Goal: Check status: Check status

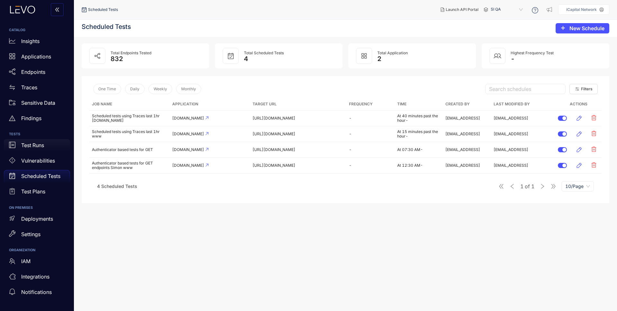
click at [27, 146] on p "Test Runs" at bounding box center [32, 145] width 23 height 6
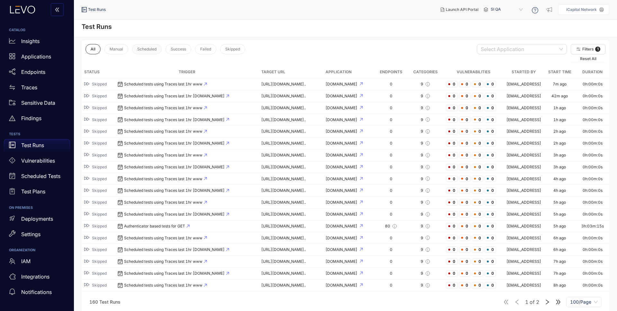
click at [140, 50] on span "Scheduled" at bounding box center [146, 49] width 19 height 4
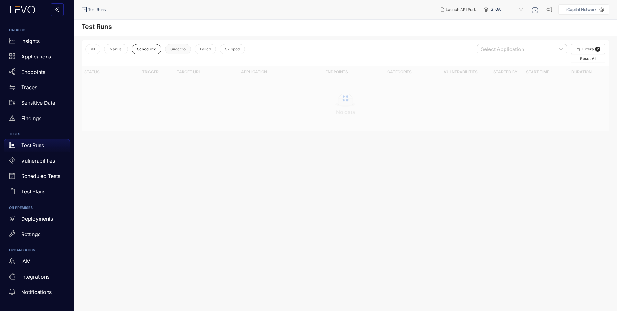
click at [177, 48] on span "Success" at bounding box center [177, 49] width 15 height 4
click at [206, 48] on span "Failed" at bounding box center [205, 49] width 11 height 4
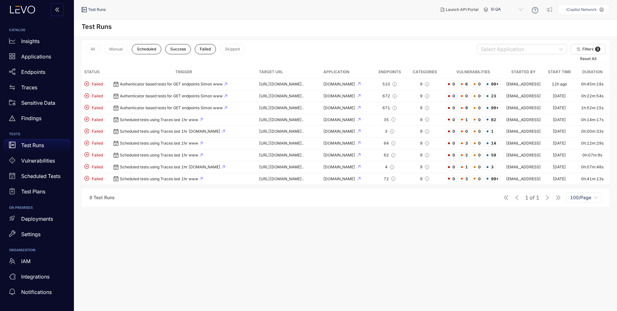
click at [201, 51] on span "Failed" at bounding box center [205, 49] width 11 height 4
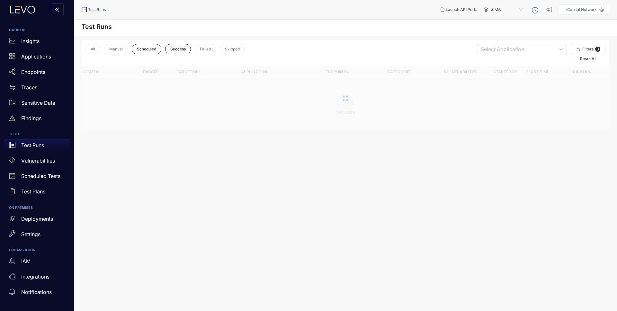
click at [177, 50] on span "Success" at bounding box center [177, 49] width 15 height 4
click at [151, 50] on span "Scheduled" at bounding box center [146, 49] width 19 height 4
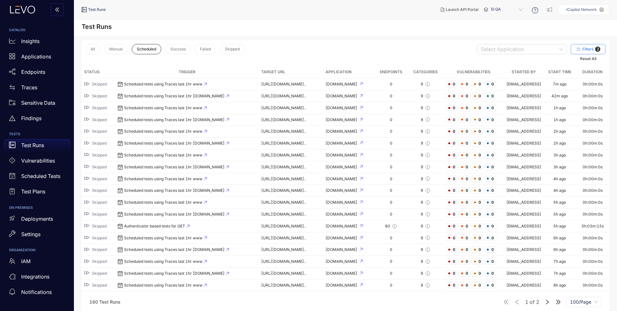
click at [588, 48] on span "Filters" at bounding box center [588, 49] width 12 height 4
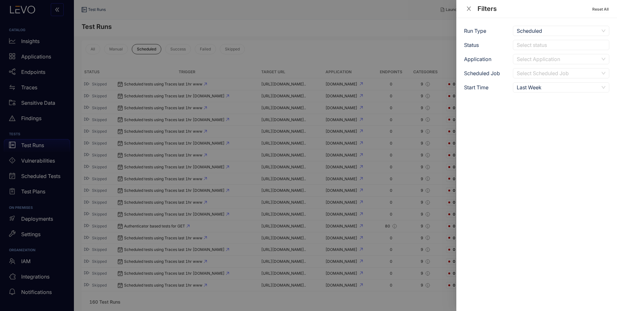
click at [256, 52] on div at bounding box center [308, 155] width 617 height 311
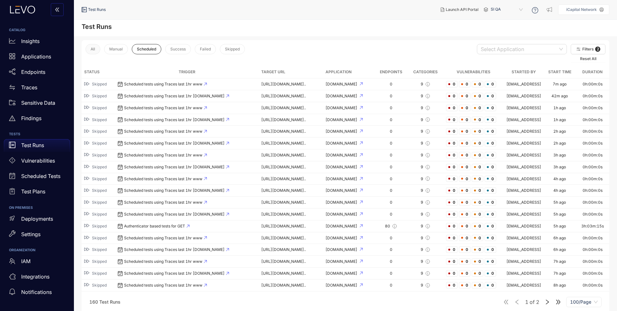
click at [92, 48] on span "All" at bounding box center [93, 49] width 4 height 4
click at [587, 49] on span "Filters" at bounding box center [588, 49] width 12 height 4
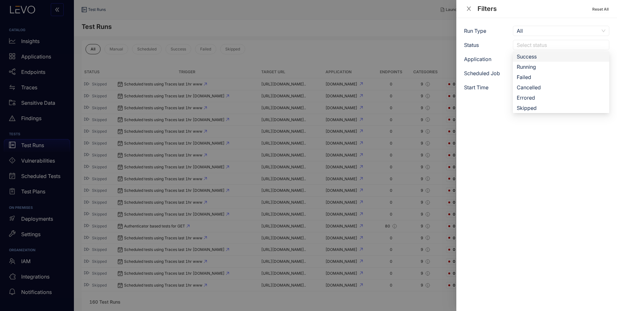
click at [575, 44] on div at bounding box center [557, 45] width 85 height 7
click at [569, 29] on span "All" at bounding box center [560, 31] width 89 height 10
click at [544, 58] on input "search" at bounding box center [558, 59] width 84 height 10
type input "******"
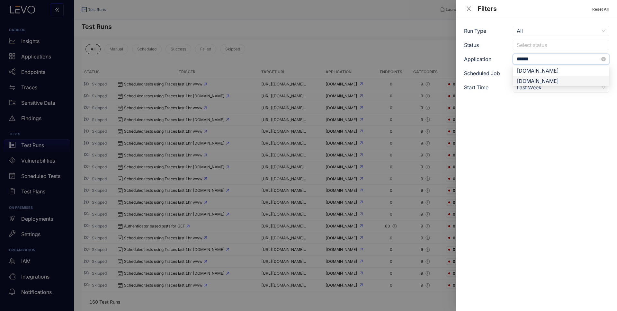
click at [558, 81] on div "[DOMAIN_NAME]" at bounding box center [560, 80] width 89 height 7
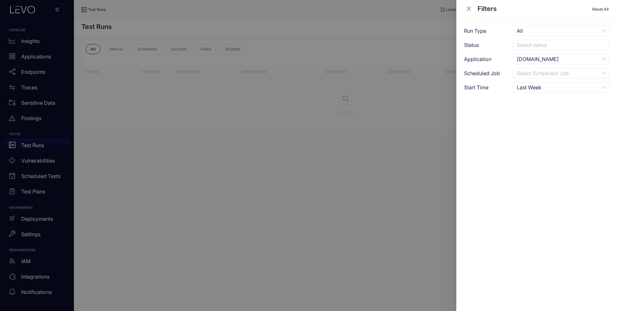
click at [412, 178] on div at bounding box center [308, 155] width 617 height 311
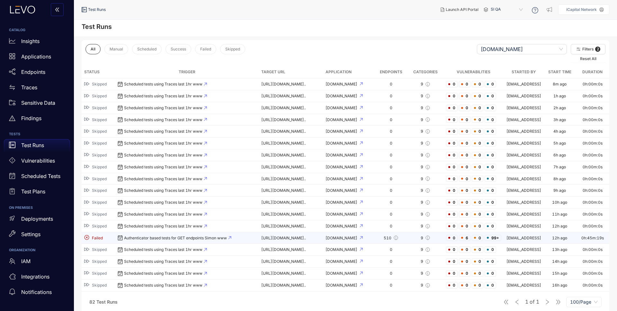
click at [139, 239] on div "Authenticator based tests for GET endpoints Simon www" at bounding box center [187, 237] width 138 height 5
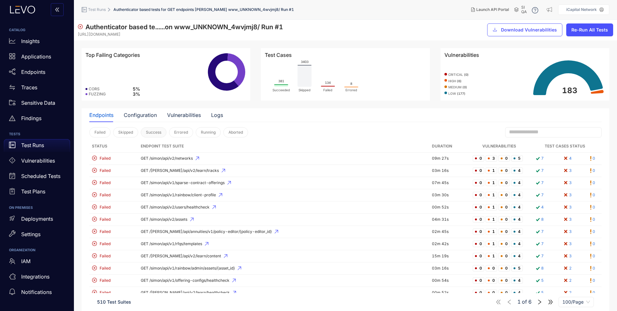
click at [159, 133] on span "Success" at bounding box center [153, 132] width 15 height 4
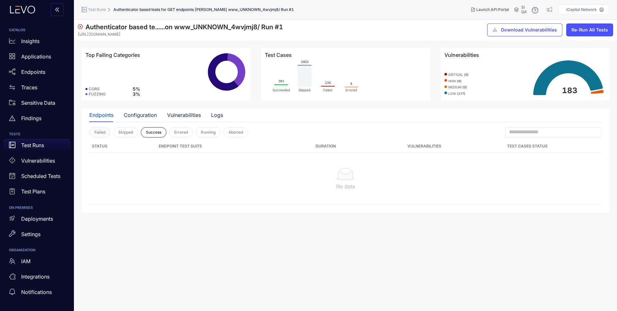
click at [104, 134] on span "Failed" at bounding box center [99, 132] width 11 height 4
click at [147, 132] on span "Success" at bounding box center [153, 132] width 15 height 4
click at [105, 132] on span "Failed" at bounding box center [99, 132] width 11 height 4
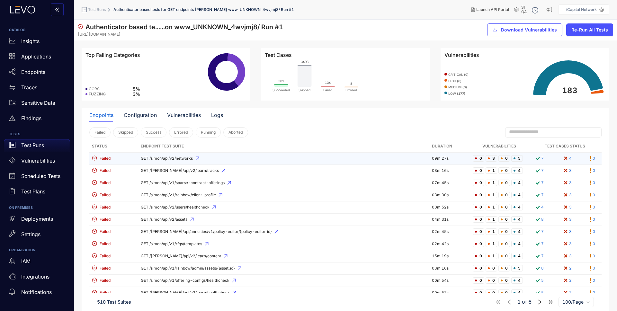
click at [232, 159] on span "GET /simon/api/v2/networks" at bounding box center [284, 158] width 286 height 4
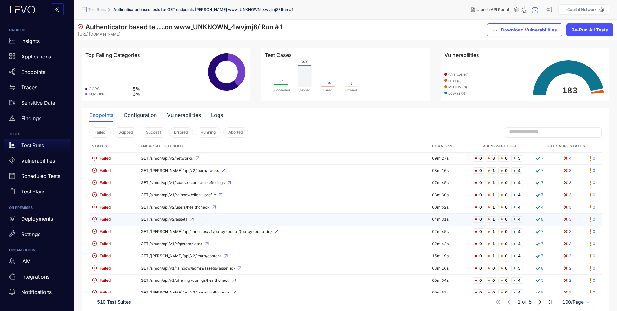
click at [181, 220] on span "GET /simon/api/v2/assets" at bounding box center [284, 219] width 286 height 4
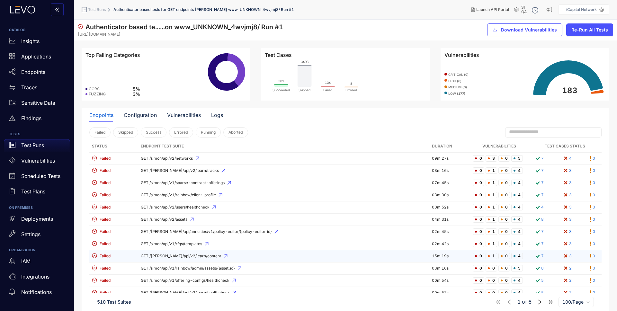
click at [184, 255] on span "GET /[PERSON_NAME]/api/v2/learn/content" at bounding box center [284, 256] width 286 height 4
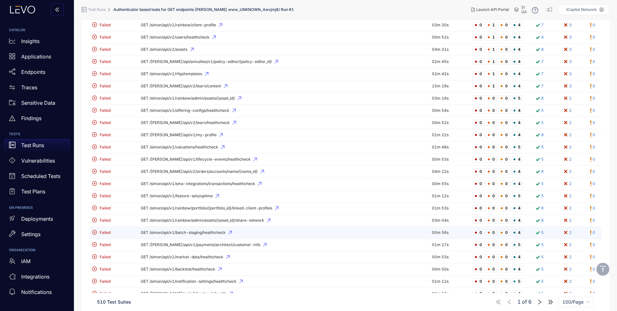
scroll to position [218, 0]
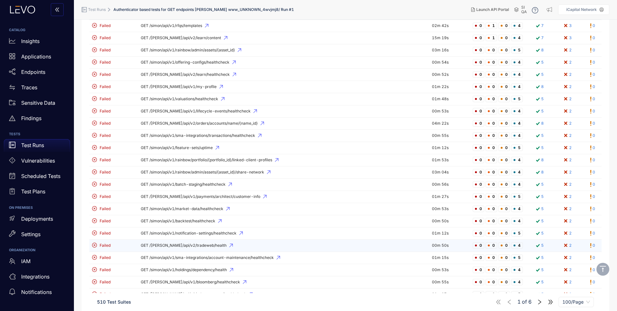
click at [191, 245] on span "GET /[PERSON_NAME]/api/v2/tradeweb/health" at bounding box center [284, 245] width 286 height 4
